Goal: Information Seeking & Learning: Learn about a topic

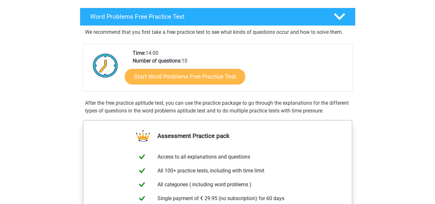
scroll to position [98, 0]
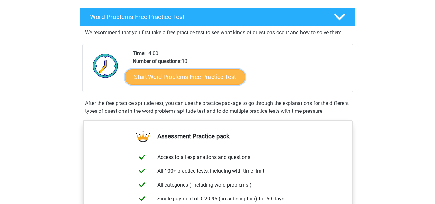
click at [202, 80] on link "Start Word Problems Free Practice Test" at bounding box center [185, 76] width 120 height 15
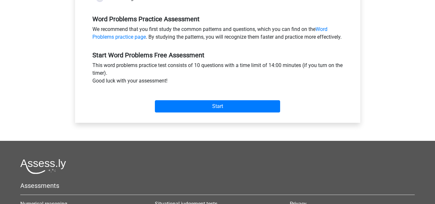
scroll to position [191, 0]
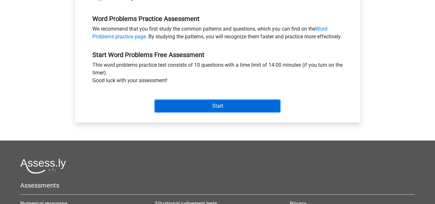
click at [199, 109] on input "Start" at bounding box center [217, 106] width 125 height 12
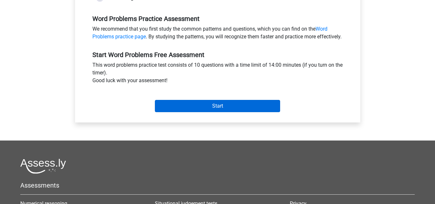
scroll to position [162, 0]
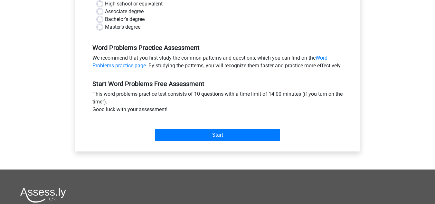
drag, startPoint x: 199, startPoint y: 109, endPoint x: 157, endPoint y: 87, distance: 47.2
click at [157, 87] on div "Start Word Problems Free Assessment This word problems practice test consists o…" at bounding box center [218, 107] width 260 height 71
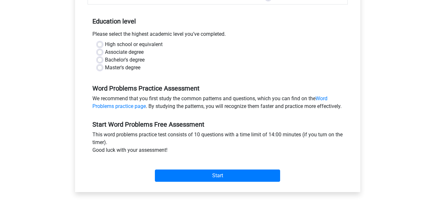
scroll to position [120, 0]
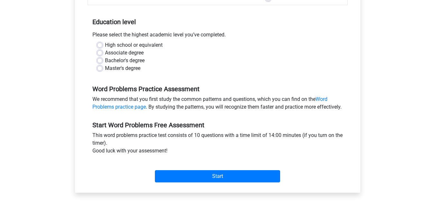
click at [139, 50] on label "Associate degree" at bounding box center [124, 53] width 39 height 8
click at [102, 50] on input "Associate degree" at bounding box center [99, 52] width 5 height 6
radio input "true"
click at [129, 48] on label "High school or equivalent" at bounding box center [134, 45] width 58 height 8
click at [102, 48] on input "High school or equivalent" at bounding box center [99, 44] width 5 height 6
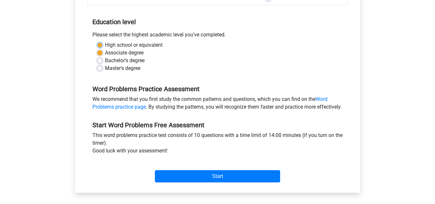
radio input "true"
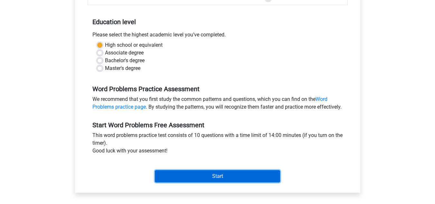
click at [202, 182] on input "Start" at bounding box center [217, 176] width 125 height 12
